Goal: Information Seeking & Learning: Learn about a topic

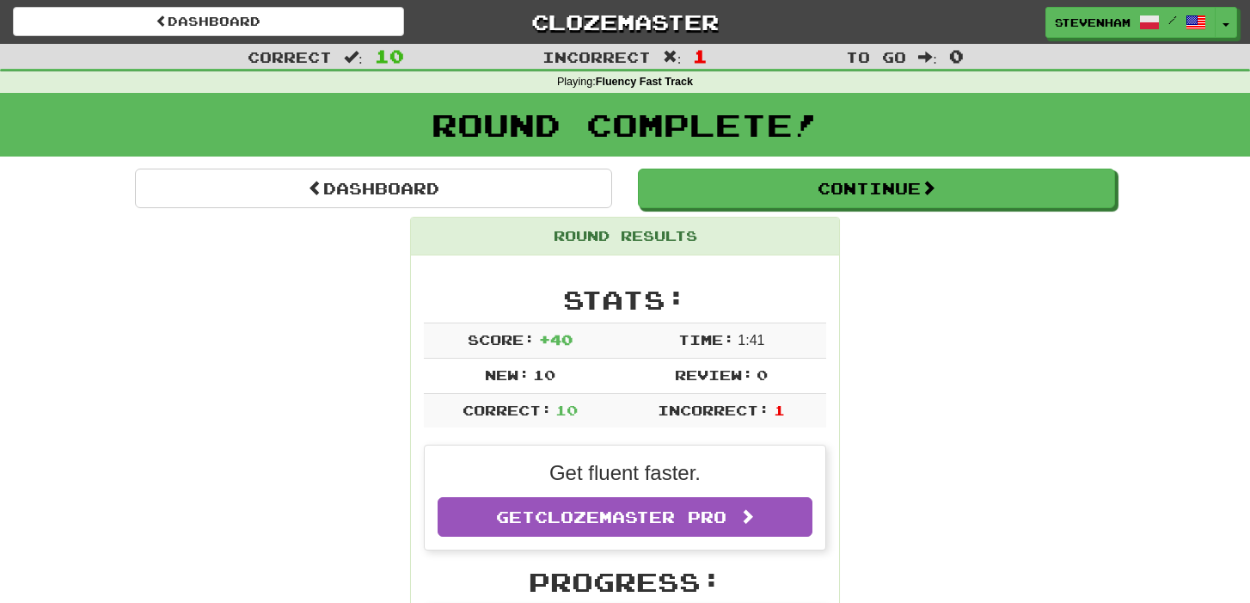
scroll to position [208, 0]
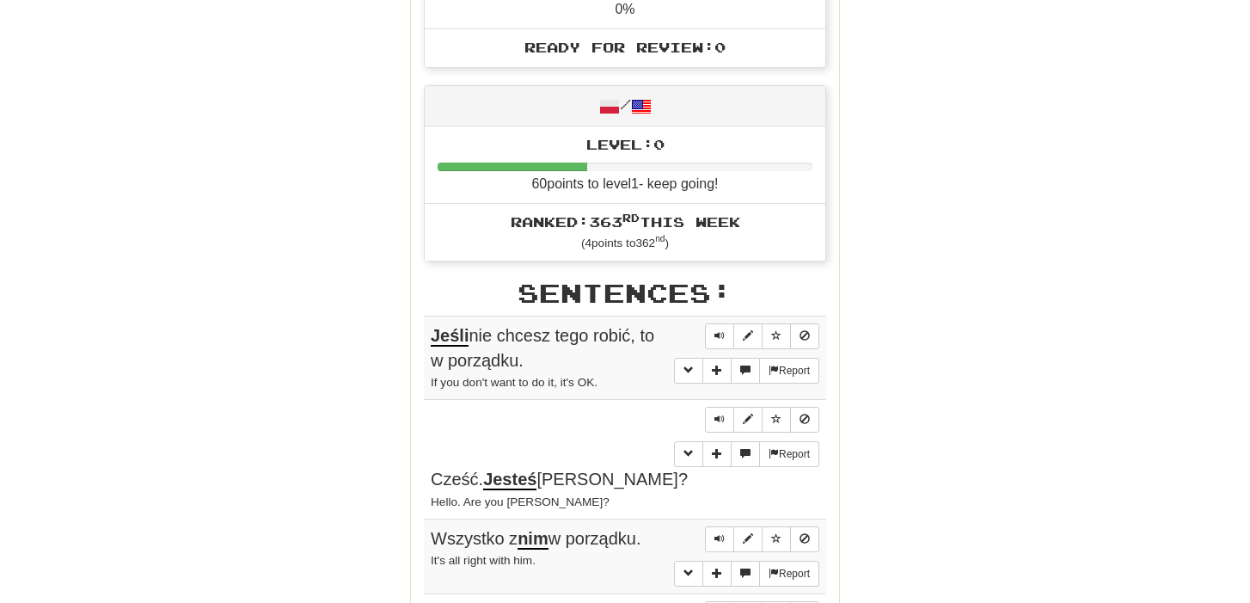
scroll to position [0, 0]
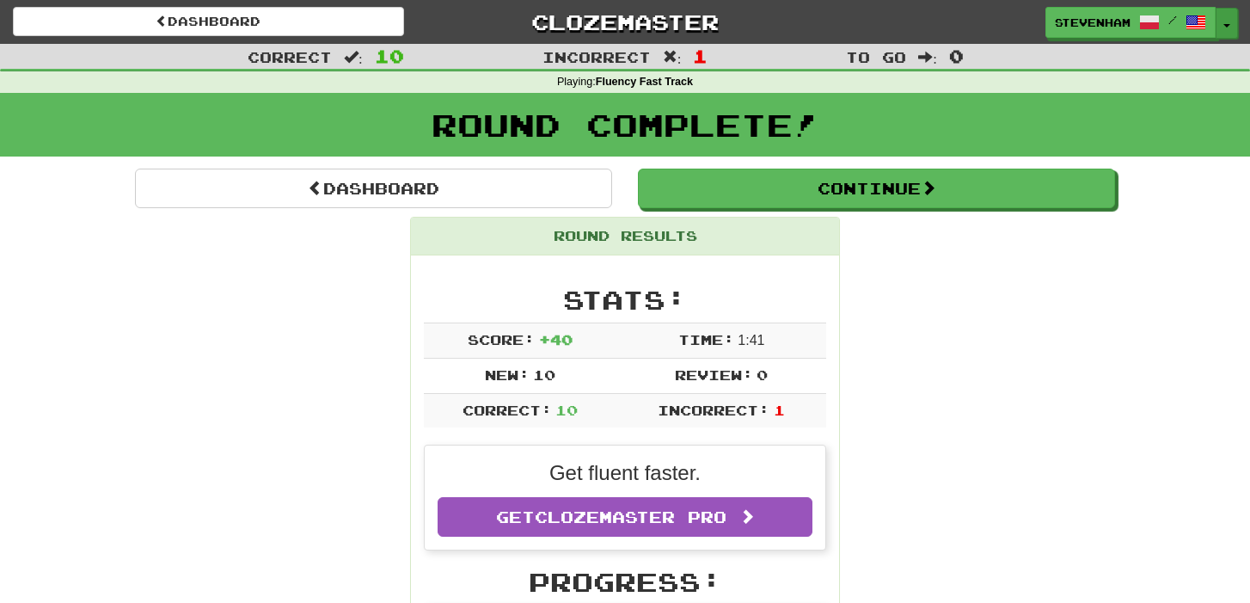
click at [1231, 27] on button "Toggle Dropdown" at bounding box center [1227, 23] width 22 height 31
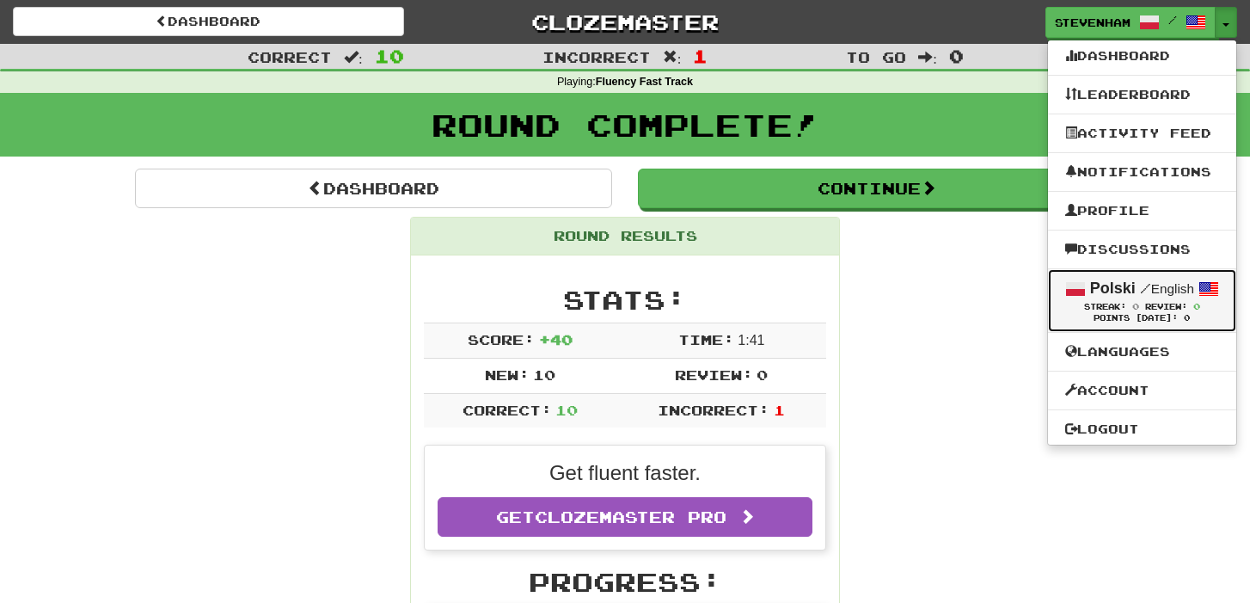
click at [1211, 291] on span at bounding box center [1209, 289] width 21 height 21
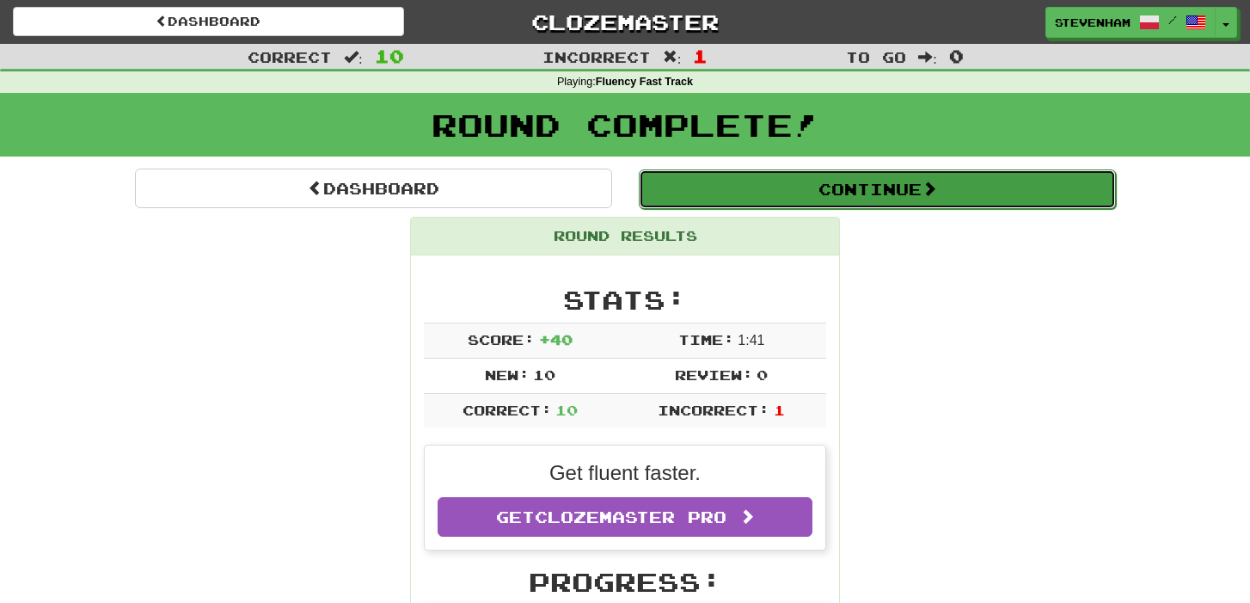
click at [926, 200] on button "Continue" at bounding box center [877, 189] width 477 height 40
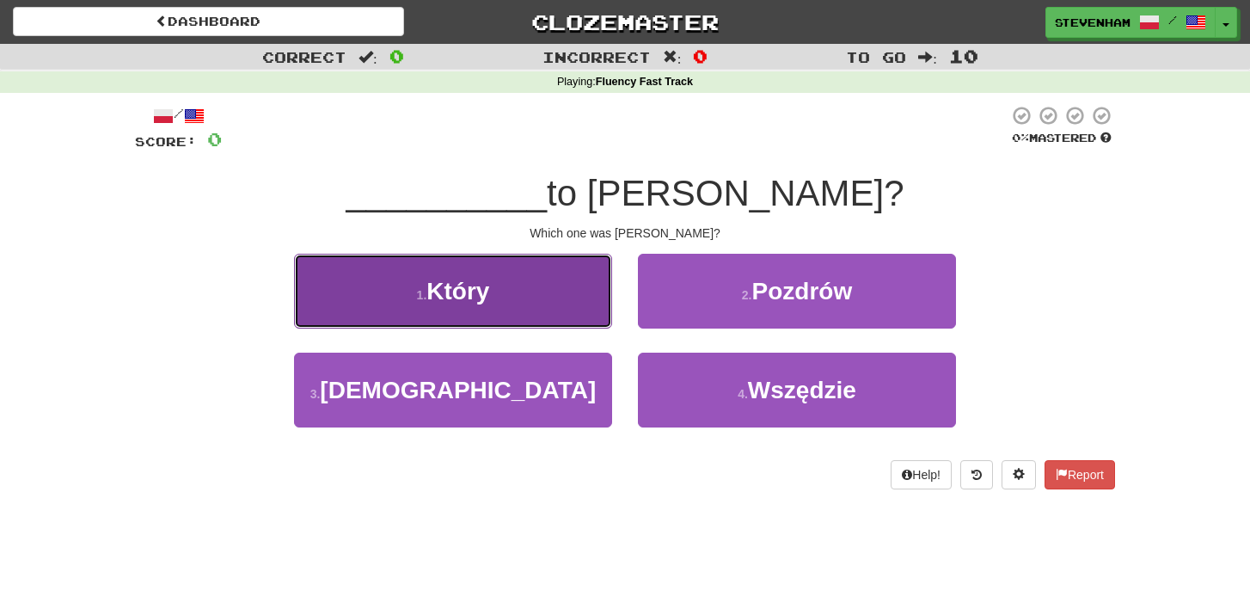
click at [501, 289] on button "1 . Który" at bounding box center [453, 291] width 318 height 75
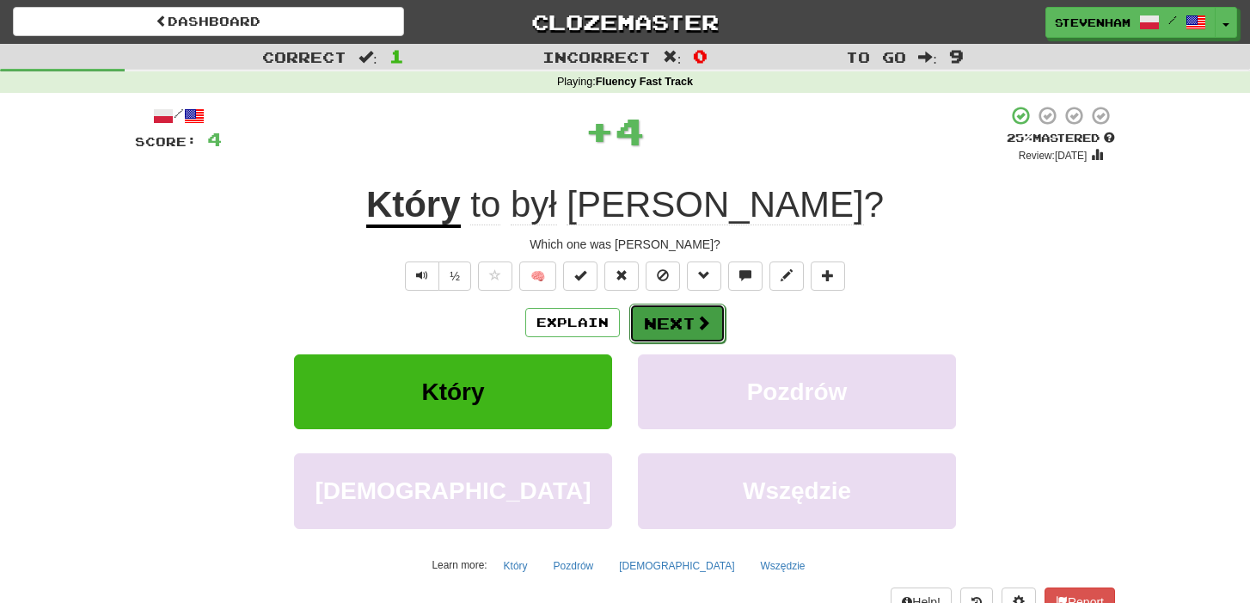
click at [682, 316] on button "Next" at bounding box center [677, 324] width 96 height 40
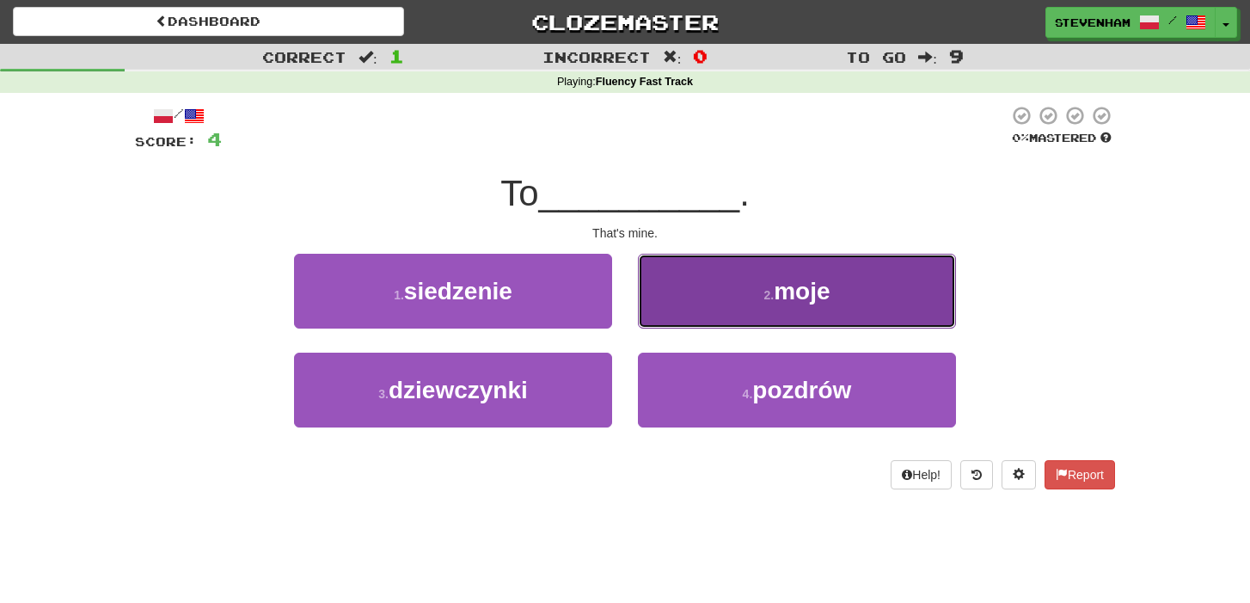
click at [744, 304] on button "2 . moje" at bounding box center [797, 291] width 318 height 75
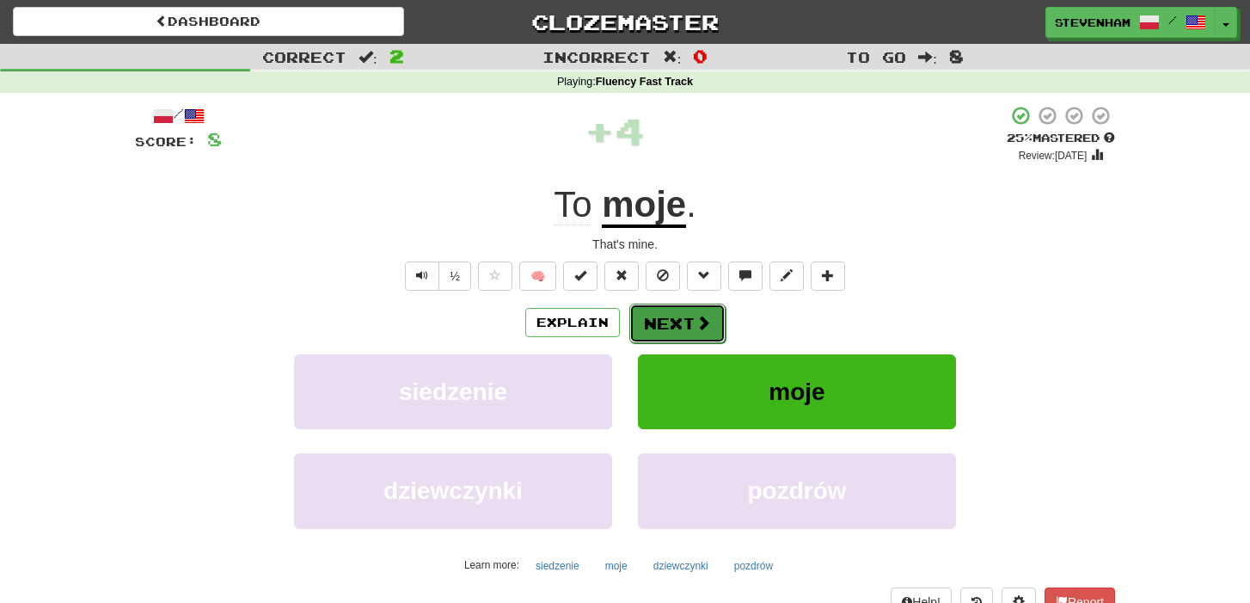
click at [666, 317] on button "Next" at bounding box center [677, 324] width 96 height 40
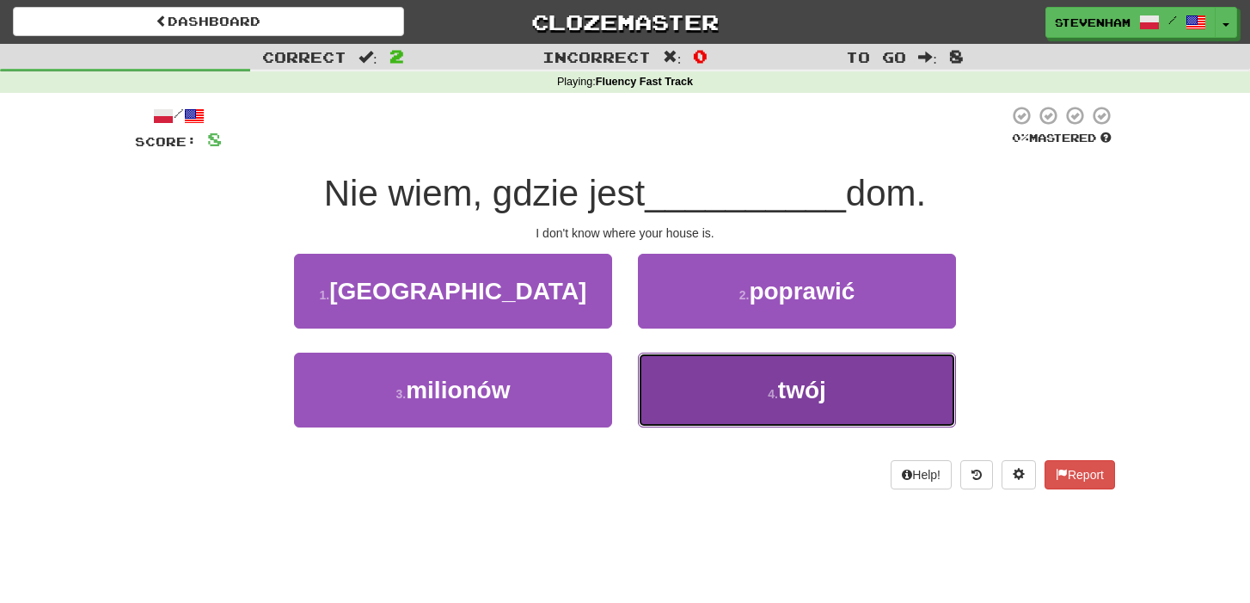
click at [784, 391] on span "twój" at bounding box center [802, 390] width 48 height 27
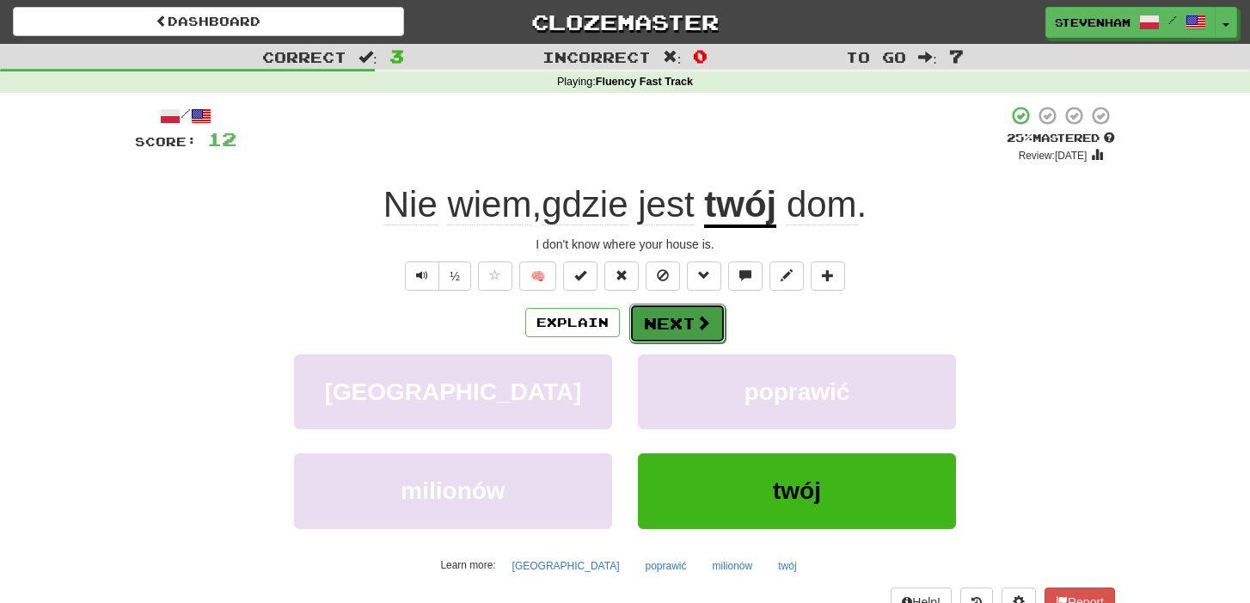
click at [660, 321] on button "Next" at bounding box center [677, 324] width 96 height 40
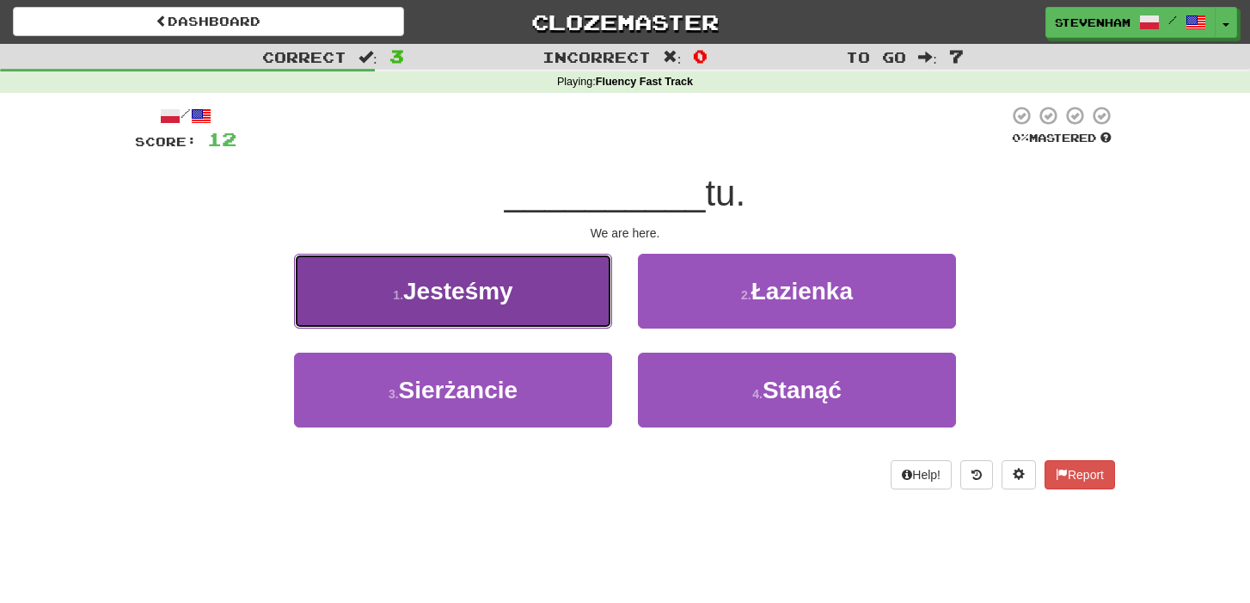
click at [601, 291] on button "1 . Jesteśmy" at bounding box center [453, 291] width 318 height 75
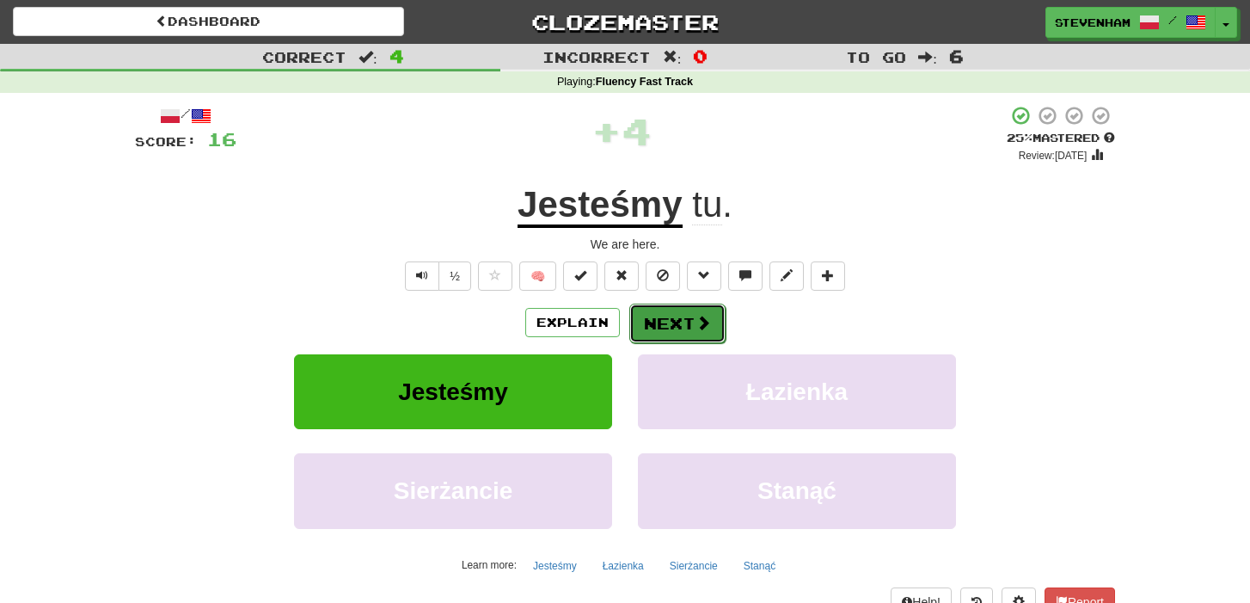
click at [693, 316] on button "Next" at bounding box center [677, 324] width 96 height 40
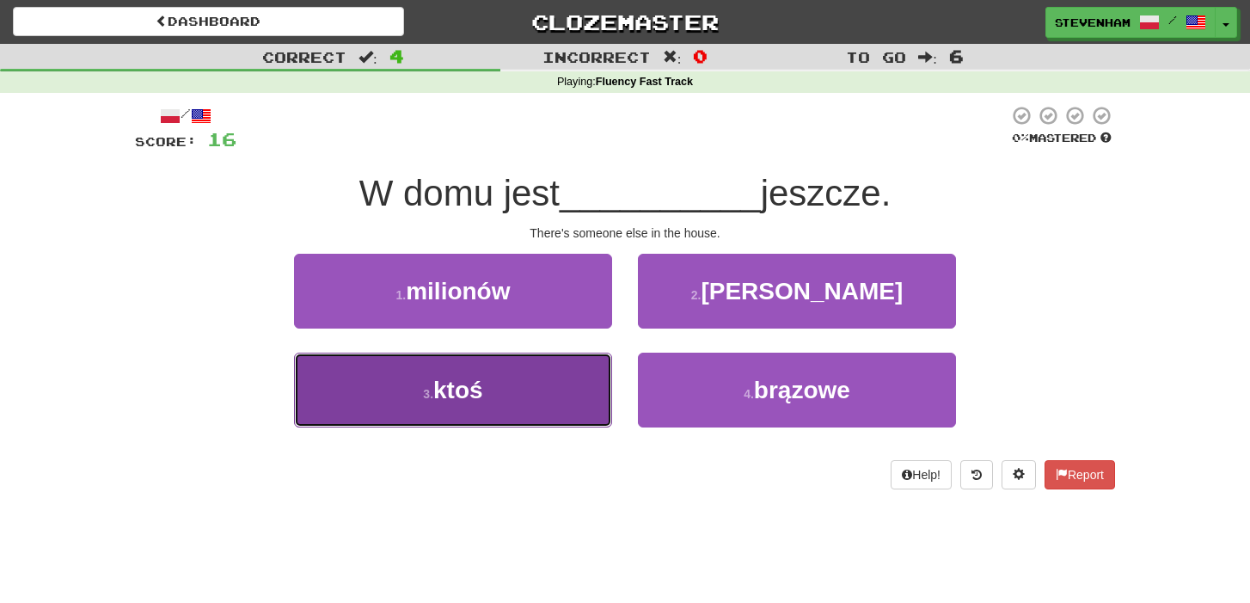
click at [464, 396] on span "ktoś" at bounding box center [458, 390] width 50 height 27
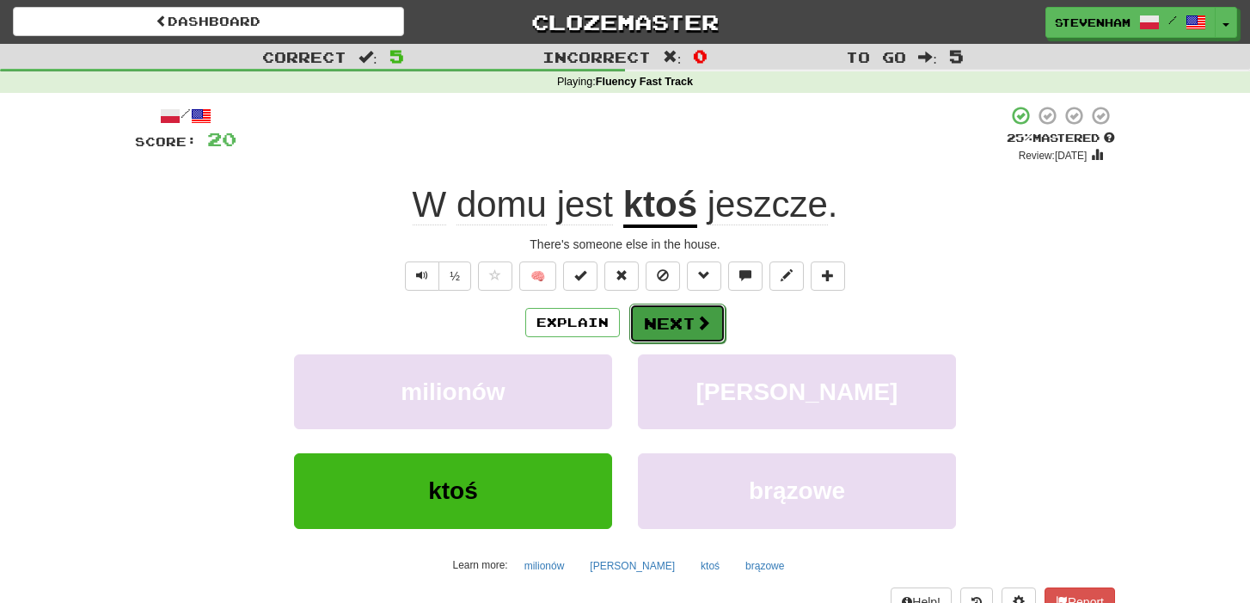
click at [674, 335] on button "Next" at bounding box center [677, 324] width 96 height 40
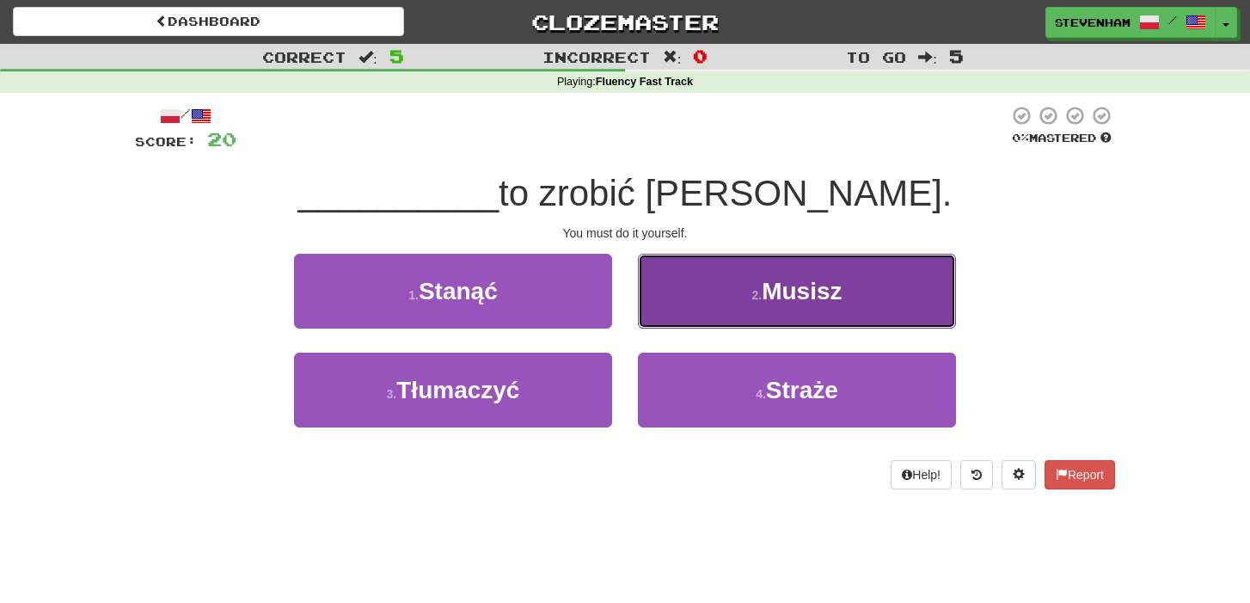
click at [811, 307] on button "2 . Musisz" at bounding box center [797, 291] width 318 height 75
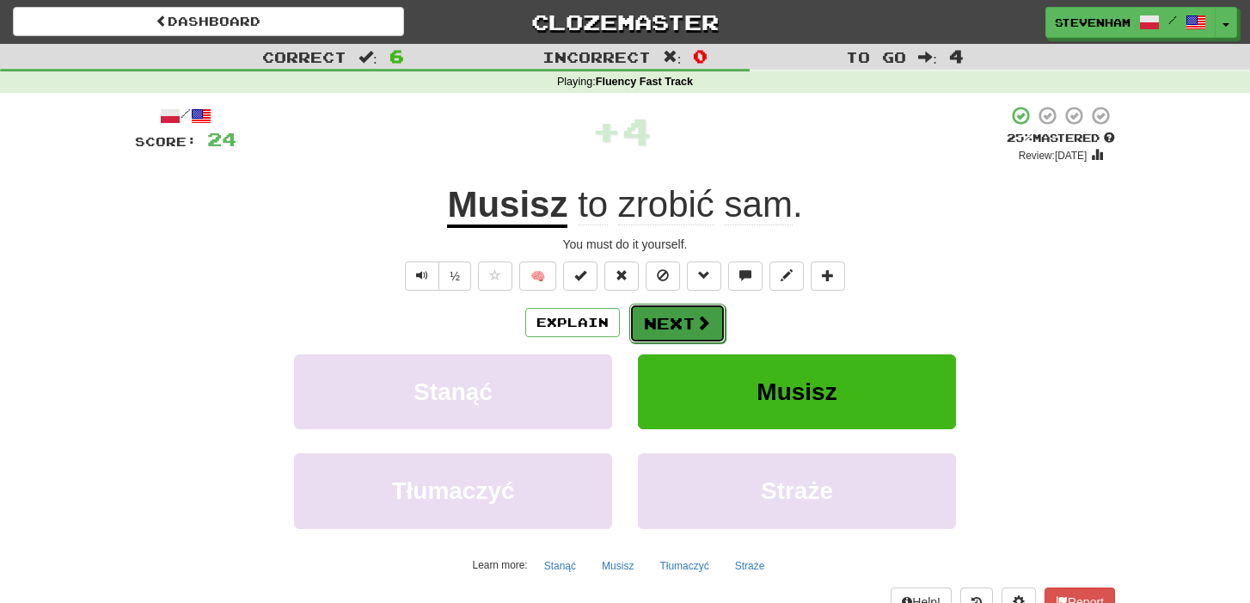
click at [687, 316] on button "Next" at bounding box center [677, 324] width 96 height 40
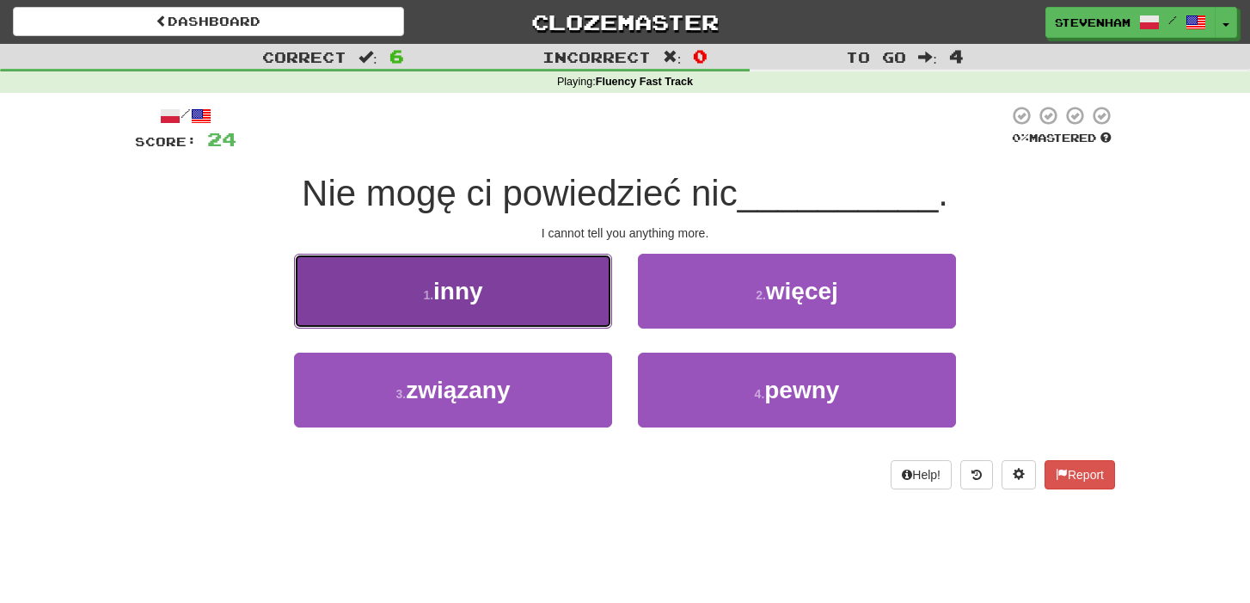
click at [517, 273] on button "1 . inny" at bounding box center [453, 291] width 318 height 75
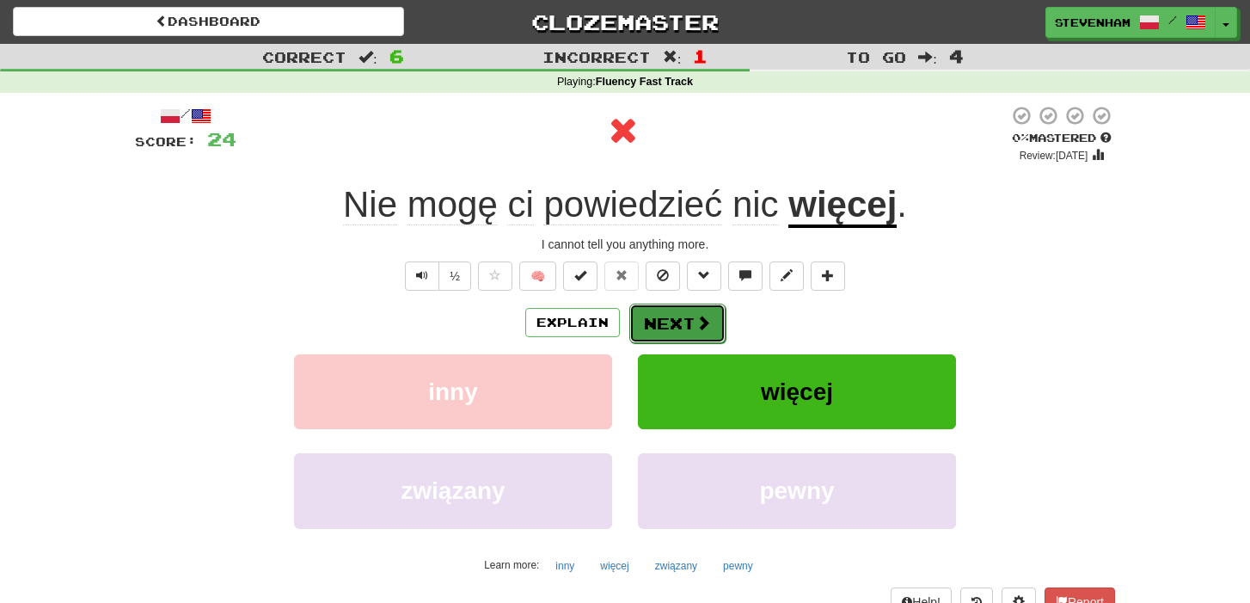
click at [684, 327] on button "Next" at bounding box center [677, 324] width 96 height 40
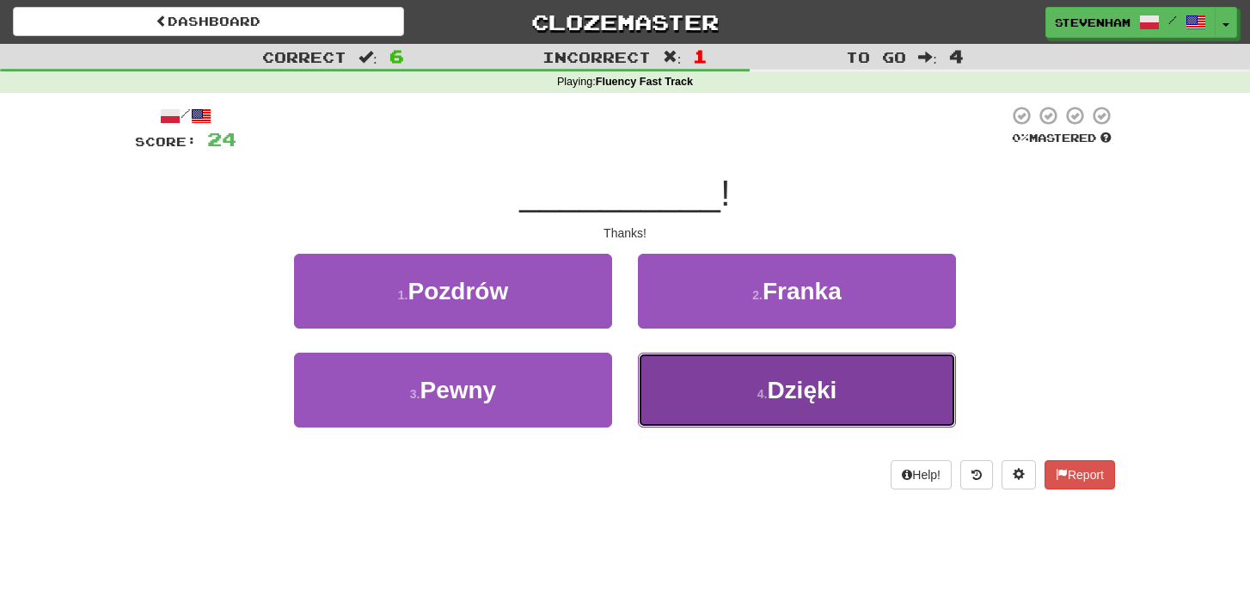
click at [746, 421] on button "4 . Dzięki" at bounding box center [797, 390] width 318 height 75
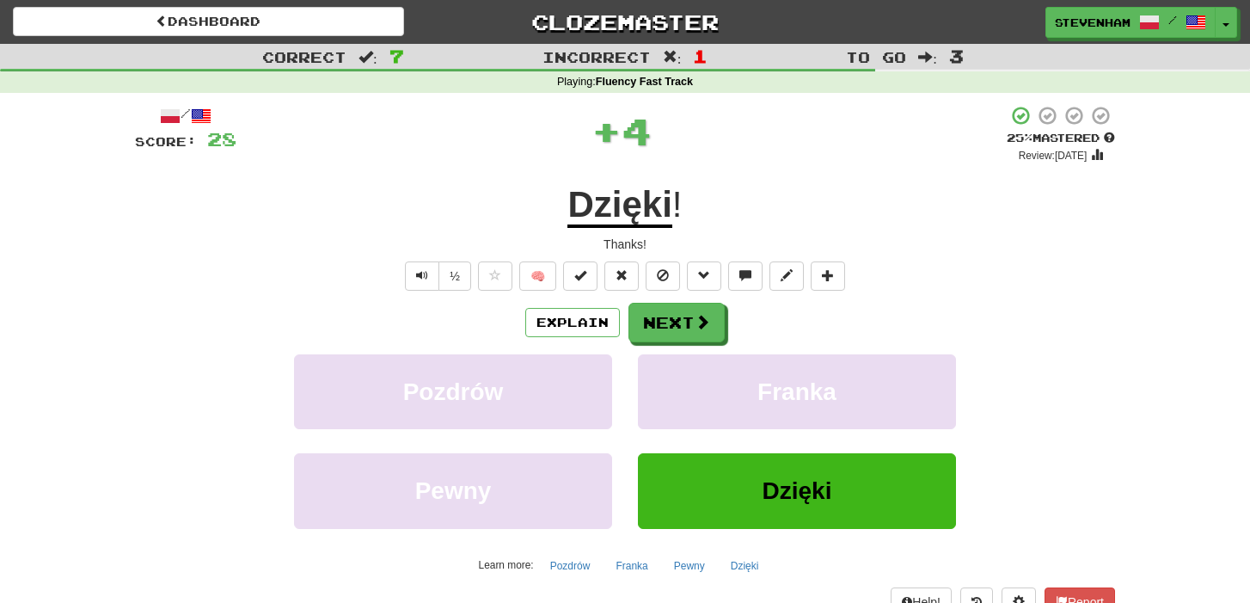
click at [644, 300] on div "/ Score: 28 + 4 25 % Mastered Review: 2025-09-19 Dzięki ! Thanks! ½ 🧠 Explain N…" at bounding box center [625, 374] width 980 height 539
click at [656, 313] on button "Next" at bounding box center [677, 324] width 96 height 40
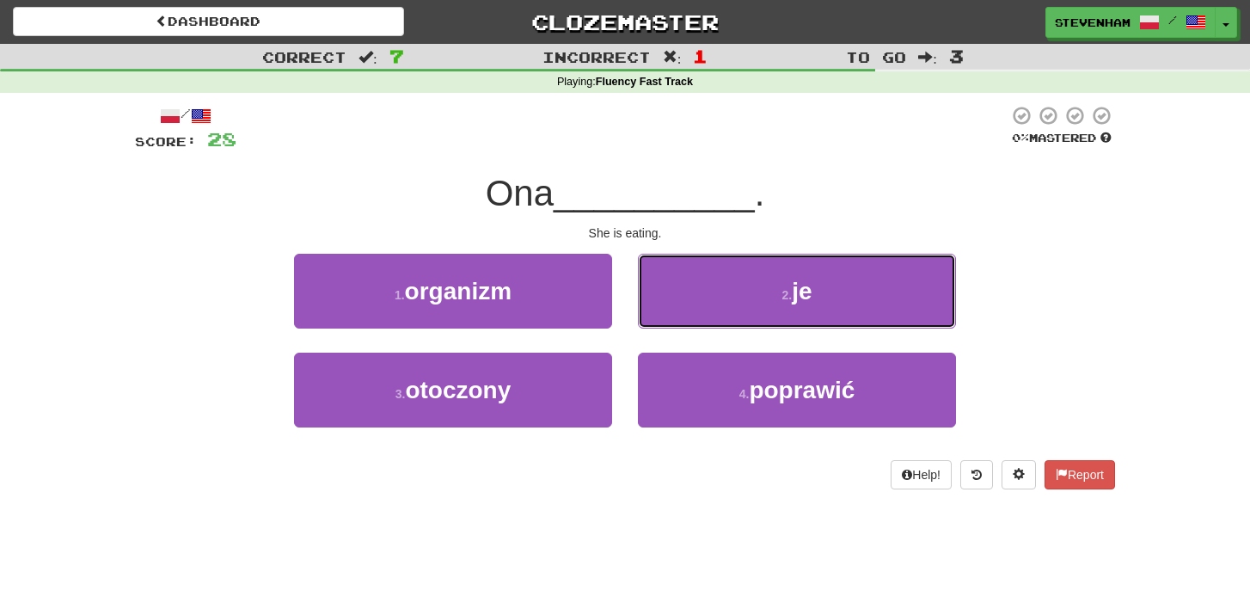
click at [656, 313] on button "2 . je" at bounding box center [797, 291] width 318 height 75
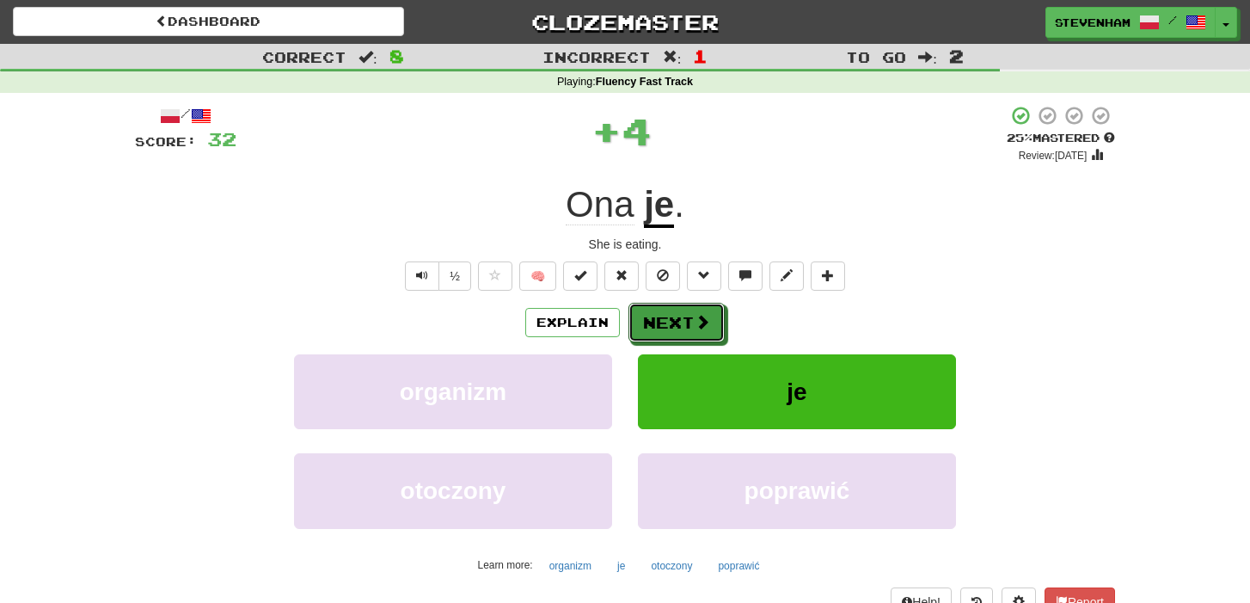
click at [656, 313] on button "Next" at bounding box center [677, 323] width 96 height 40
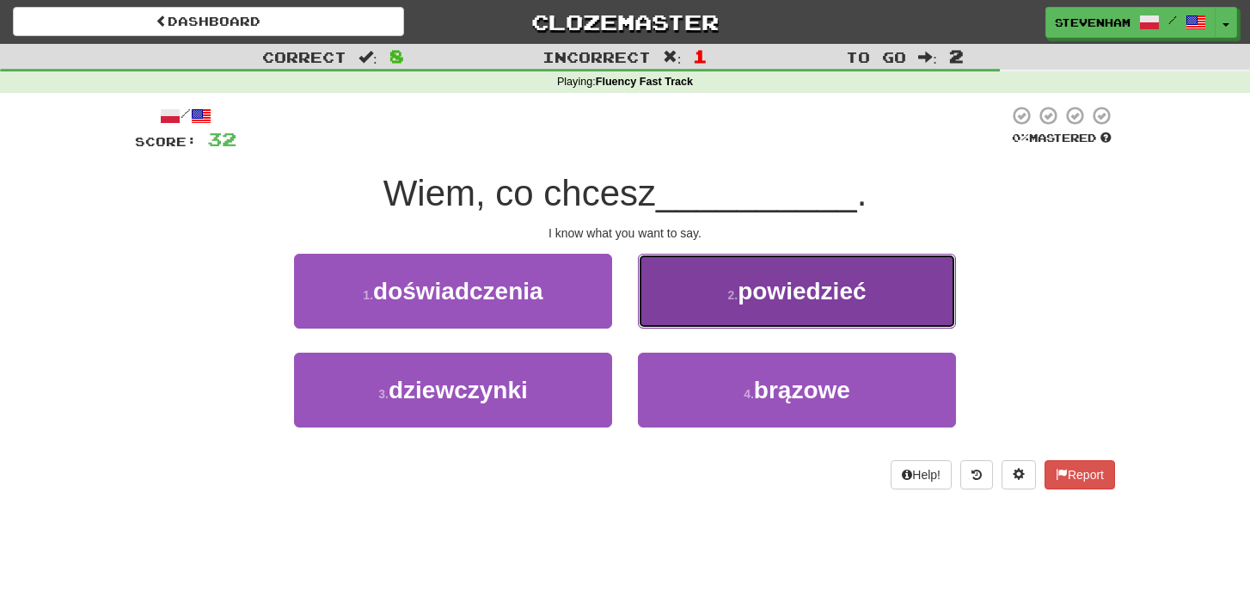
click at [652, 310] on button "2 . powiedzieć" at bounding box center [797, 291] width 318 height 75
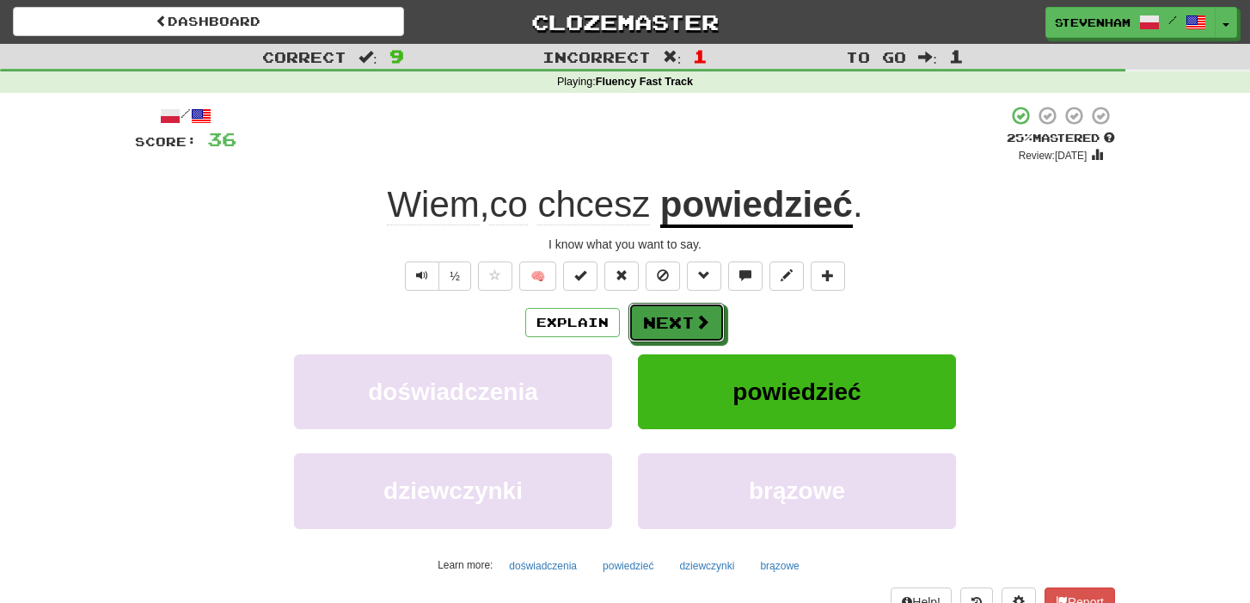
click at [652, 310] on button "Next" at bounding box center [677, 323] width 96 height 40
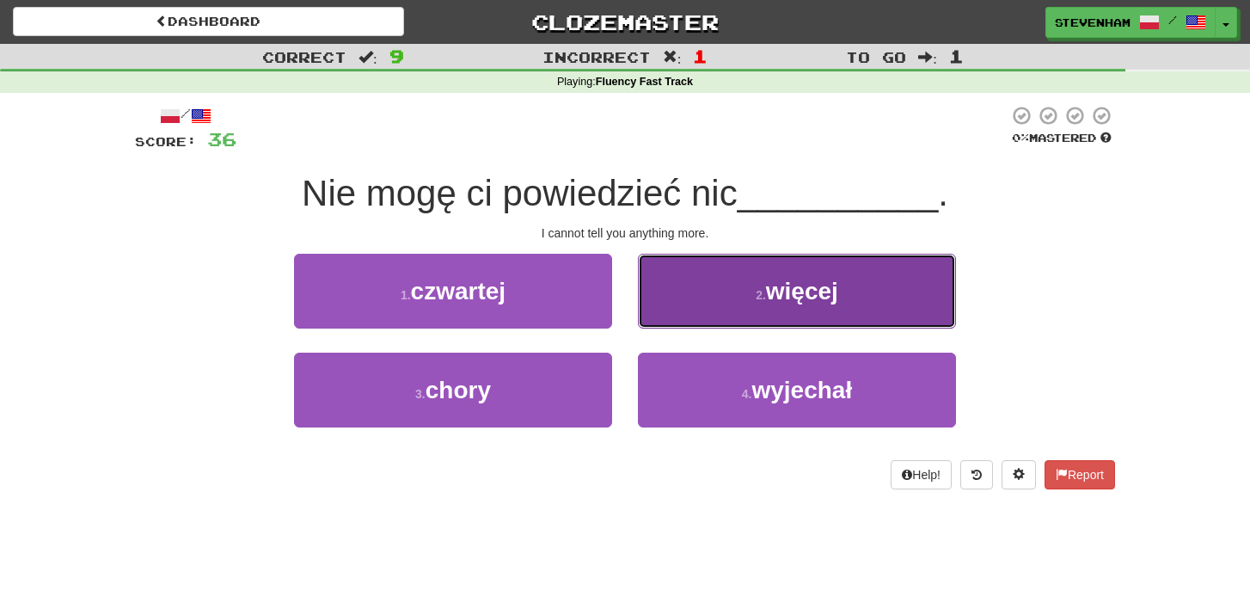
click at [656, 298] on button "2 . więcej" at bounding box center [797, 291] width 318 height 75
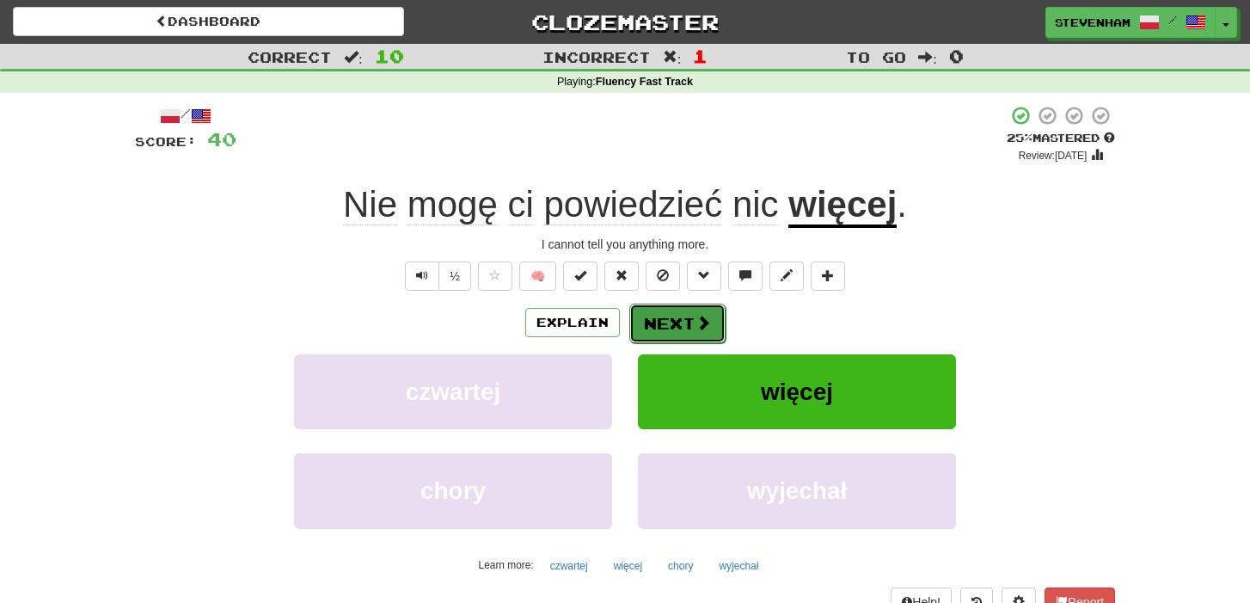
click at [691, 324] on button "Next" at bounding box center [677, 324] width 96 height 40
